Goal: Task Accomplishment & Management: Use online tool/utility

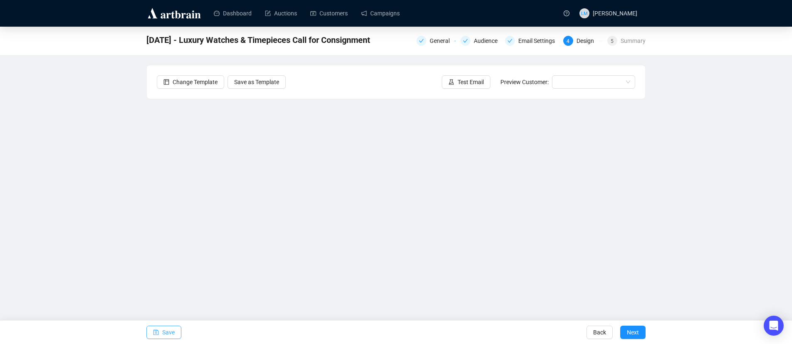
click at [157, 333] on icon "save" at bounding box center [156, 332] width 6 height 6
click at [458, 81] on span "Test Email" at bounding box center [471, 81] width 26 height 9
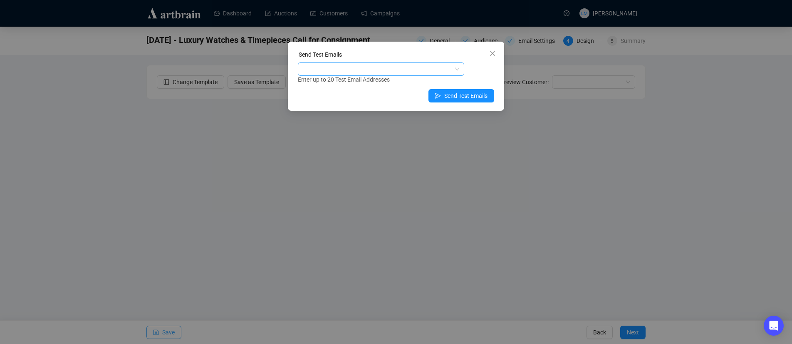
click at [375, 68] on div at bounding box center [377, 69] width 154 height 12
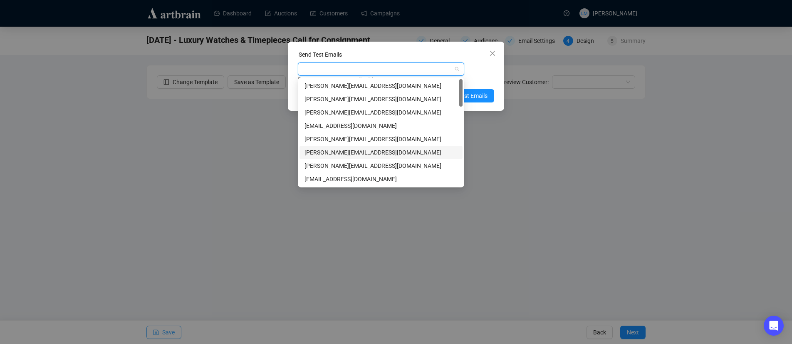
click at [341, 152] on div "[PERSON_NAME][EMAIL_ADDRESS][DOMAIN_NAME]" at bounding box center [381, 152] width 153 height 9
click at [348, 164] on div "[PERSON_NAME][EMAIL_ADDRESS][DOMAIN_NAME]" at bounding box center [381, 165] width 153 height 9
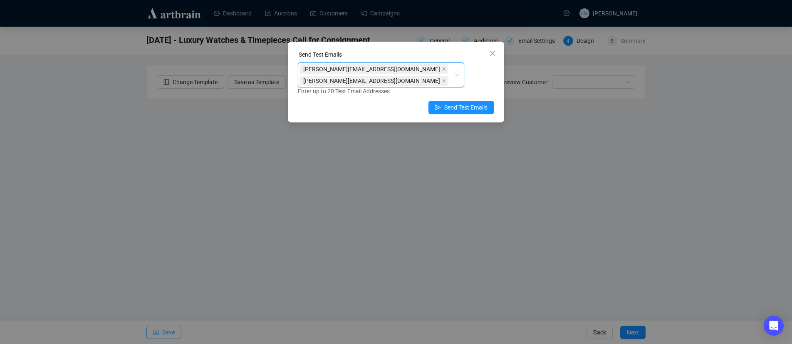
click at [488, 87] on div "Enter up to 20 Test Email Addresses" at bounding box center [396, 92] width 196 height 10
click at [482, 103] on span "Send Test Emails" at bounding box center [465, 107] width 43 height 9
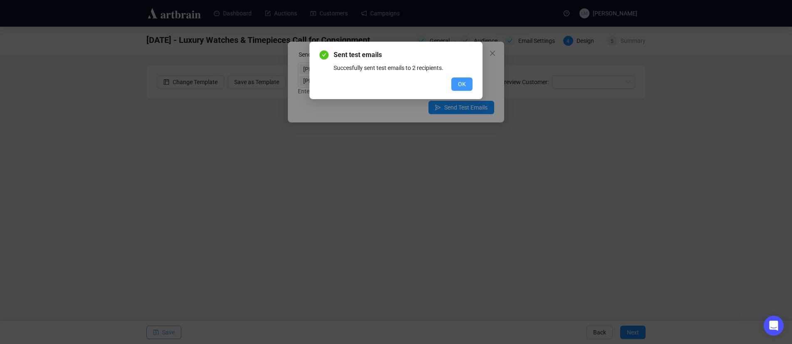
click at [466, 83] on button "OK" at bounding box center [462, 83] width 21 height 13
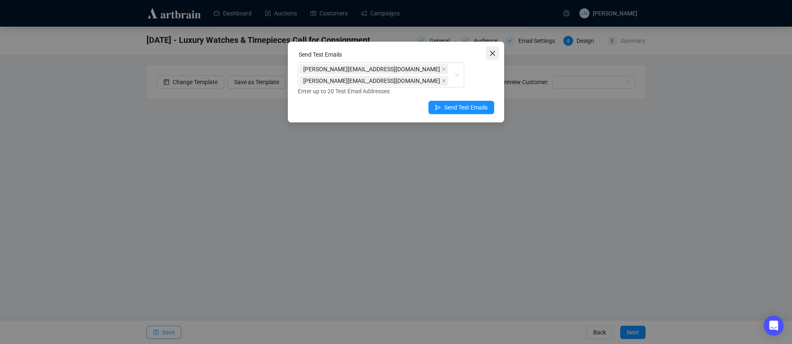
click at [490, 53] on icon "close" at bounding box center [492, 53] width 7 height 7
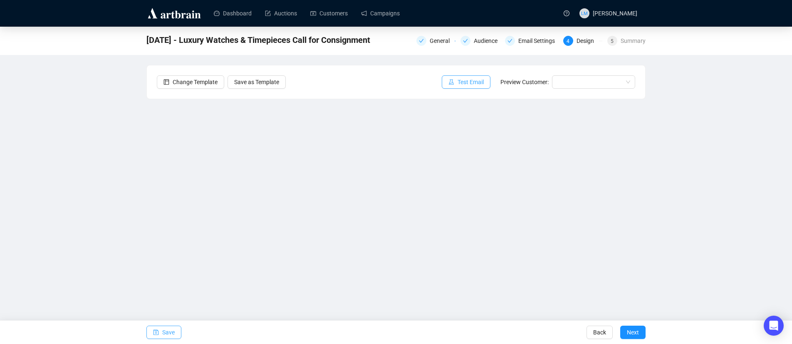
click at [458, 79] on span "Test Email" at bounding box center [471, 81] width 26 height 9
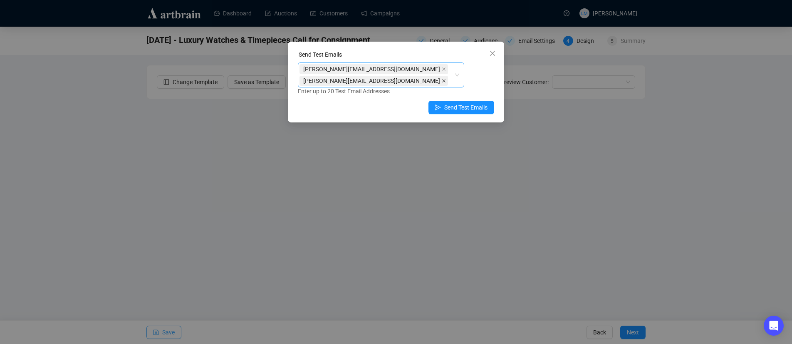
click at [444, 79] on icon "close" at bounding box center [443, 80] width 3 height 3
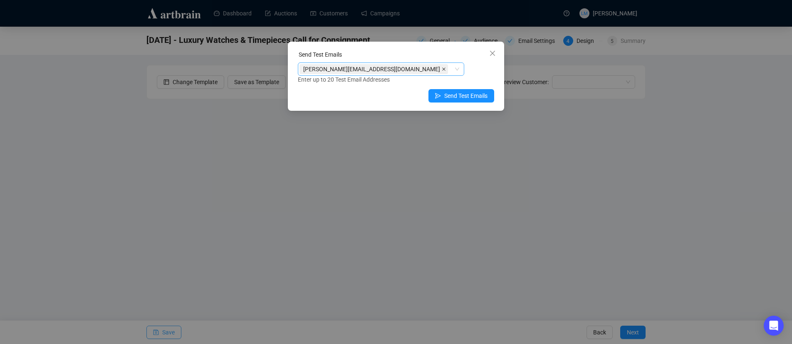
click at [442, 70] on icon "close" at bounding box center [443, 68] width 3 height 3
click at [368, 69] on div at bounding box center [377, 69] width 154 height 12
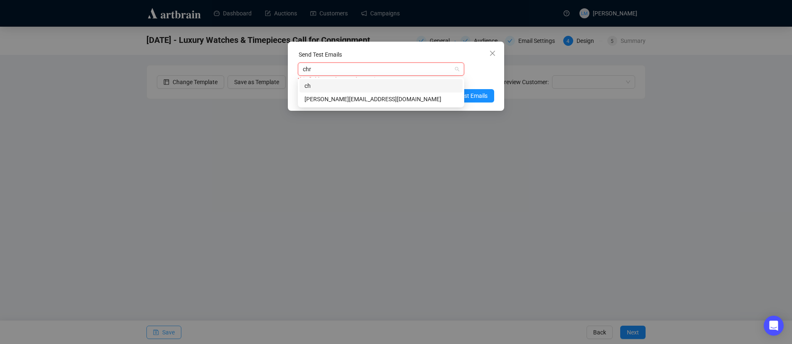
type input "chri"
click at [342, 98] on div "christina@lelandlittle.com" at bounding box center [381, 98] width 153 height 9
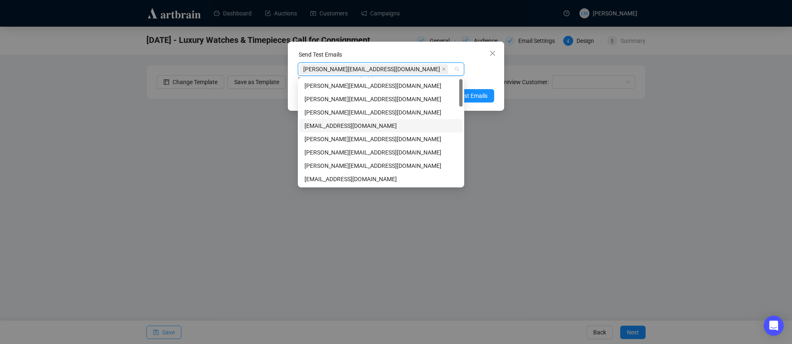
drag, startPoint x: 357, startPoint y: 124, endPoint x: 422, endPoint y: 103, distance: 68.0
click at [357, 124] on div "[EMAIL_ADDRESS][DOMAIN_NAME]" at bounding box center [381, 125] width 153 height 9
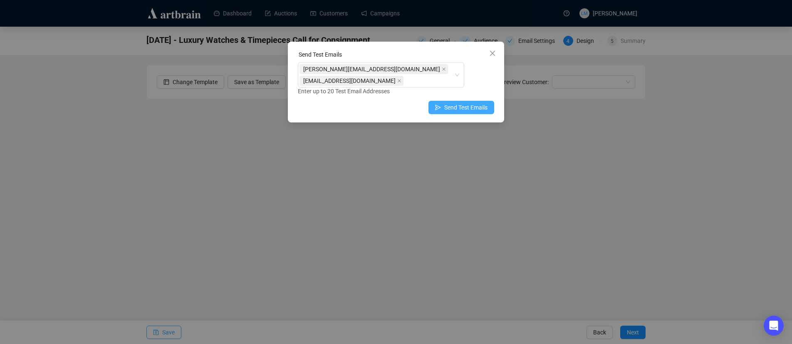
click at [484, 103] on span "Send Test Emails" at bounding box center [465, 107] width 43 height 9
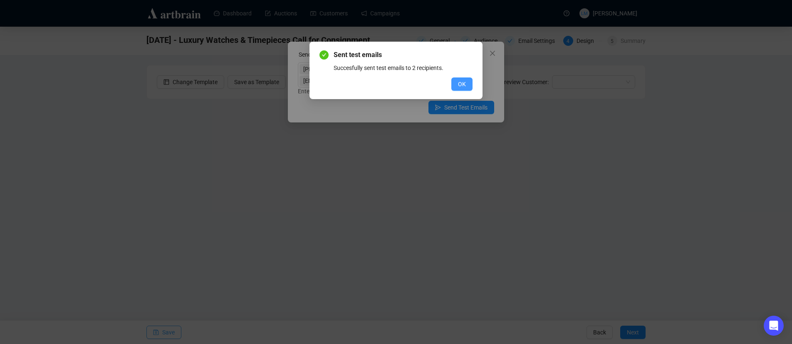
click at [464, 82] on span "OK" at bounding box center [462, 83] width 8 height 9
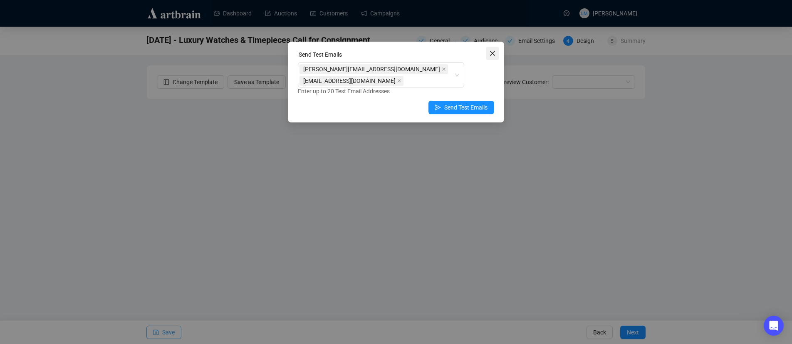
click at [490, 53] on icon "close" at bounding box center [492, 53] width 7 height 7
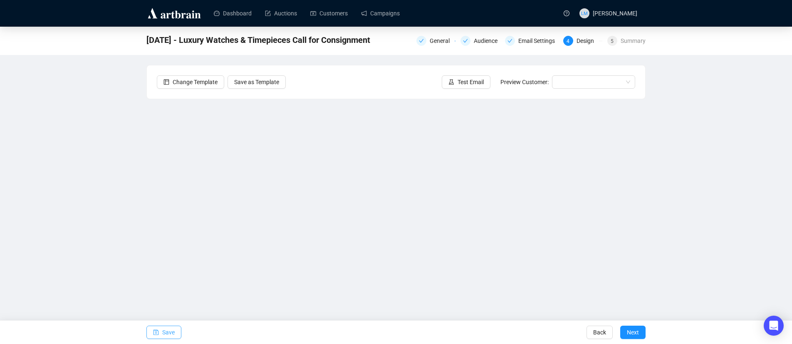
click at [117, 192] on div "8-14-2025 - Luxury Watches & Timepieces Call for Consignment General Audience E…" at bounding box center [396, 170] width 792 height 286
click at [154, 332] on icon "save" at bounding box center [156, 332] width 6 height 6
